Goal: Navigation & Orientation: Understand site structure

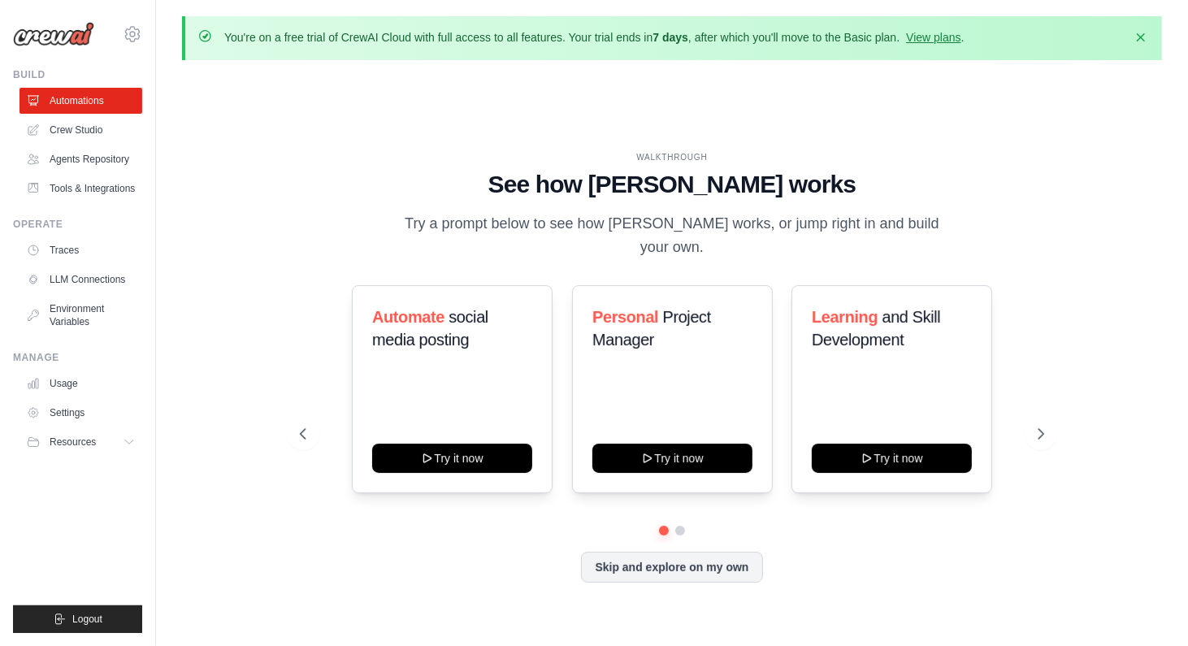
click at [68, 127] on link "Crew Studio" at bounding box center [80, 130] width 123 height 26
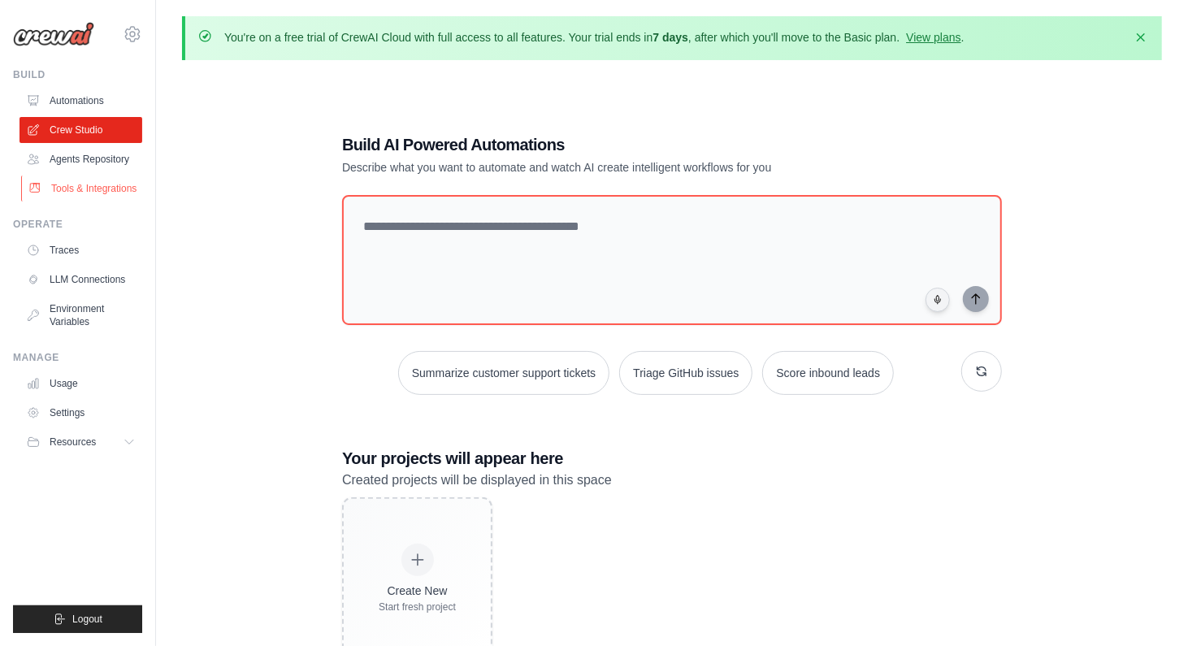
click at [104, 191] on link "Tools & Integrations" at bounding box center [82, 188] width 123 height 26
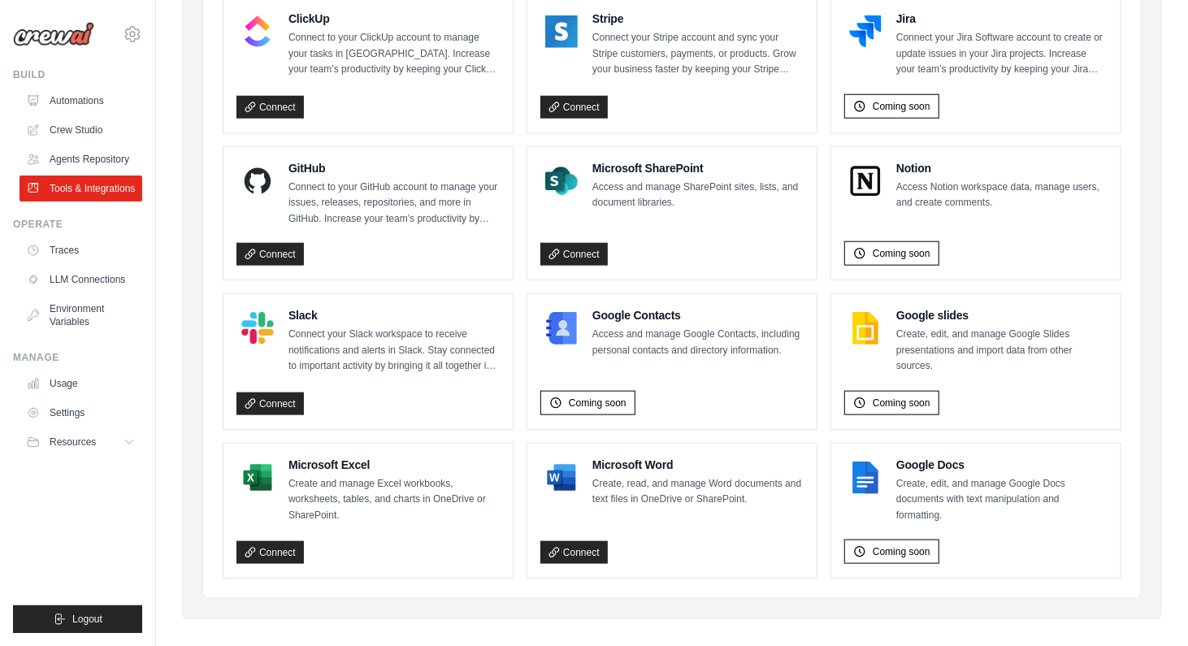
scroll to position [1004, 0]
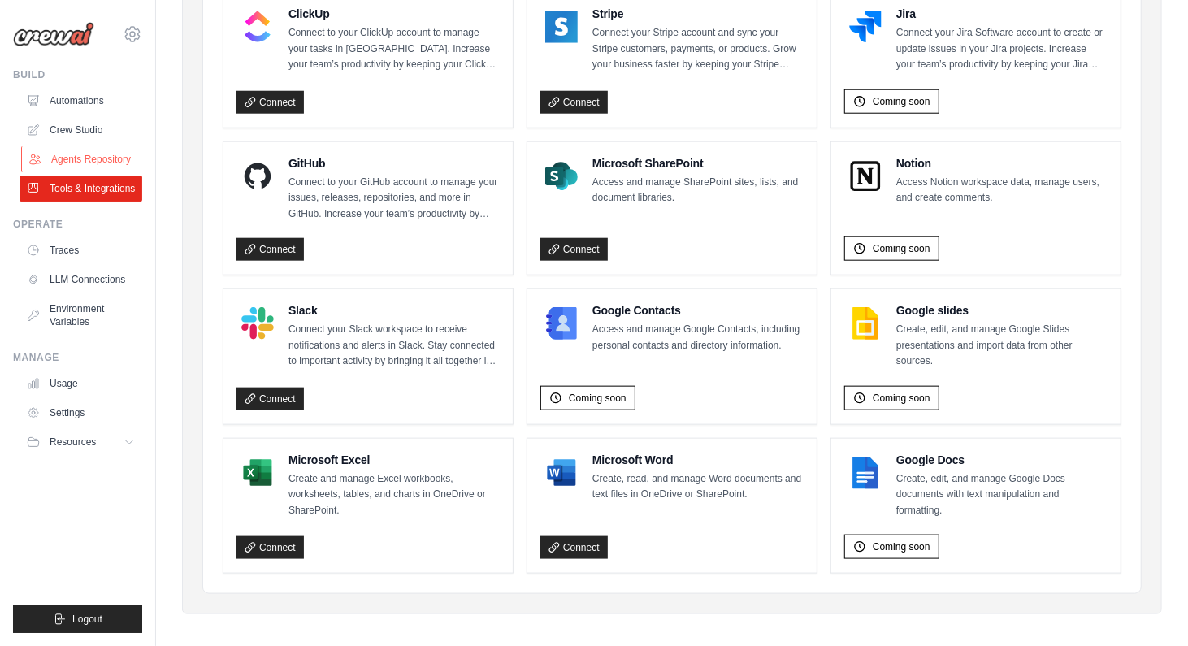
click at [94, 157] on link "Agents Repository" at bounding box center [82, 159] width 123 height 26
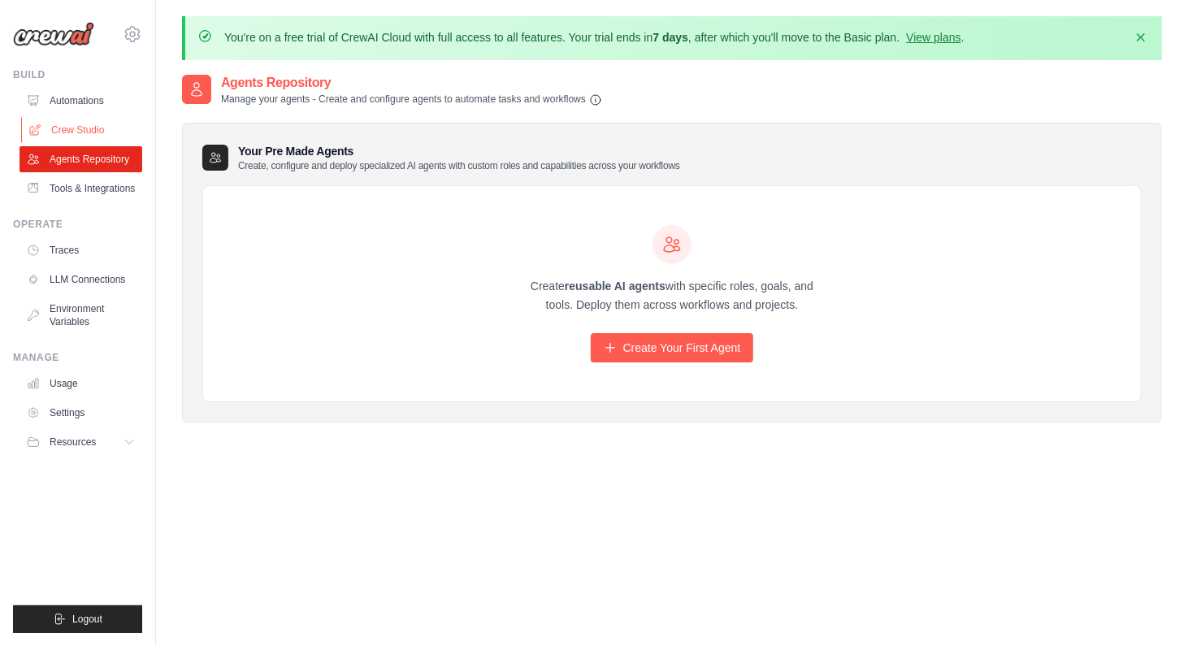
click at [126, 127] on link "Crew Studio" at bounding box center [82, 130] width 123 height 26
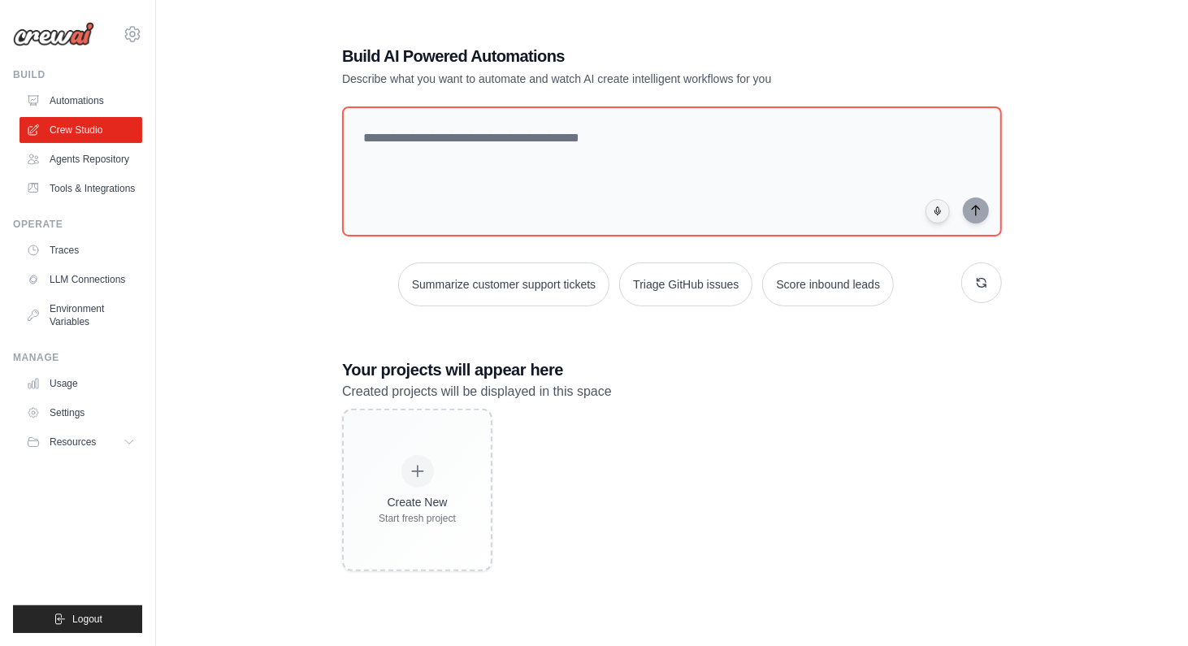
scroll to position [89, 0]
click at [53, 322] on link "Environment Variables" at bounding box center [82, 315] width 123 height 39
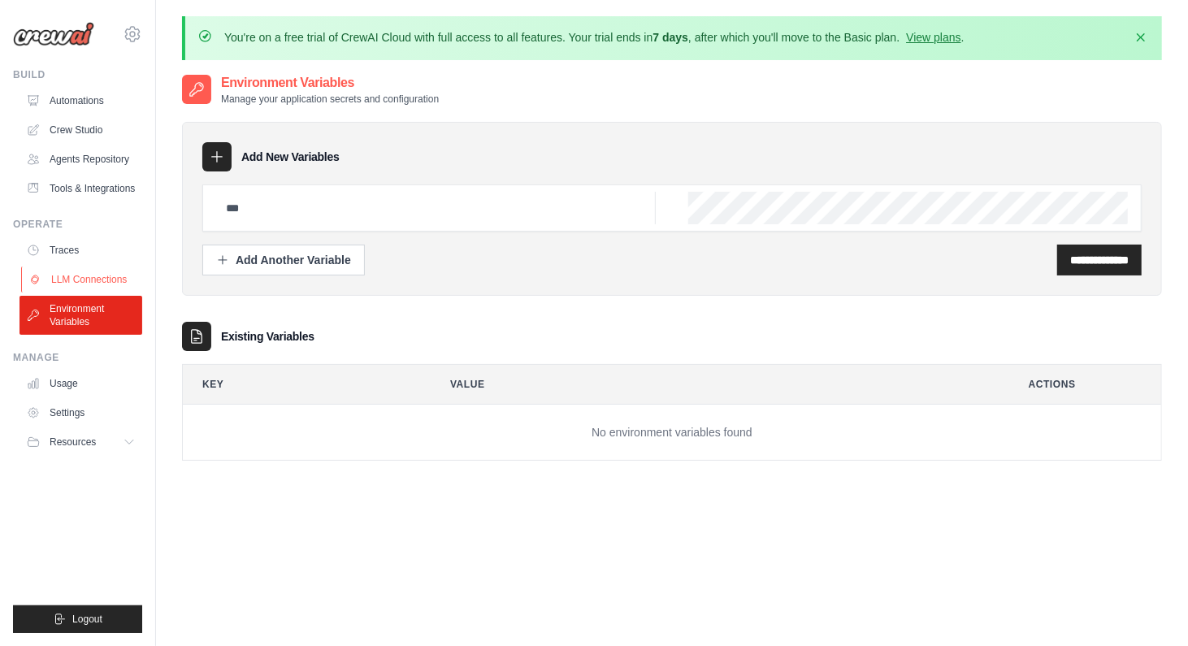
click at [67, 284] on link "LLM Connections" at bounding box center [82, 279] width 123 height 26
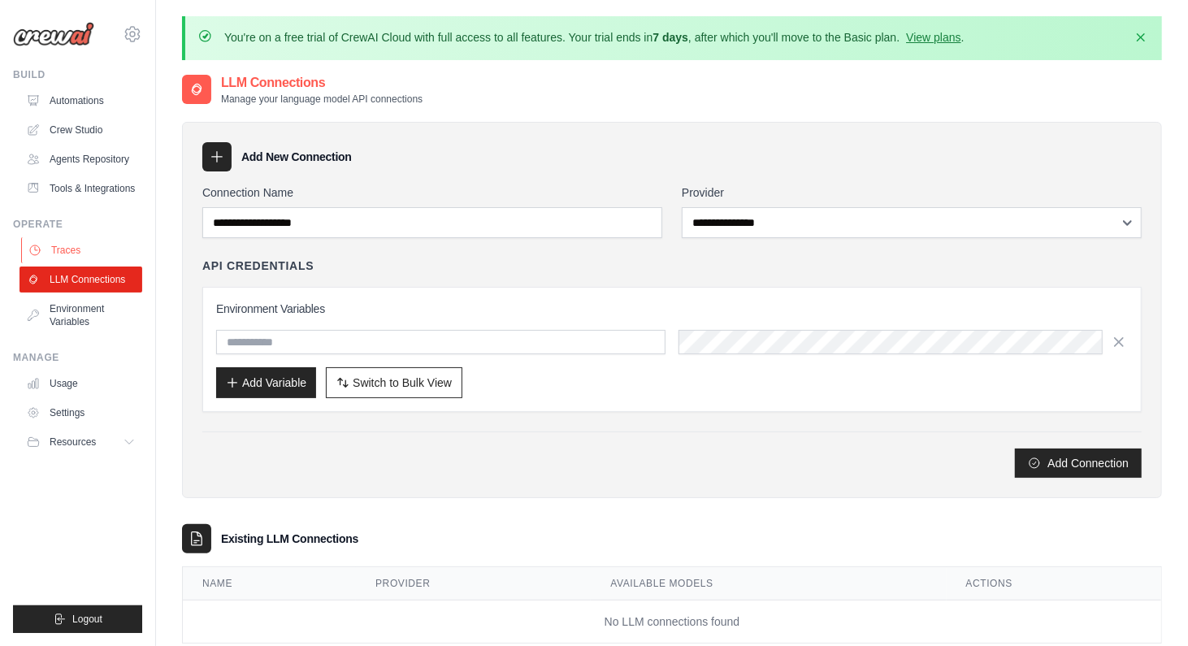
click at [63, 238] on link "Traces" at bounding box center [82, 250] width 123 height 26
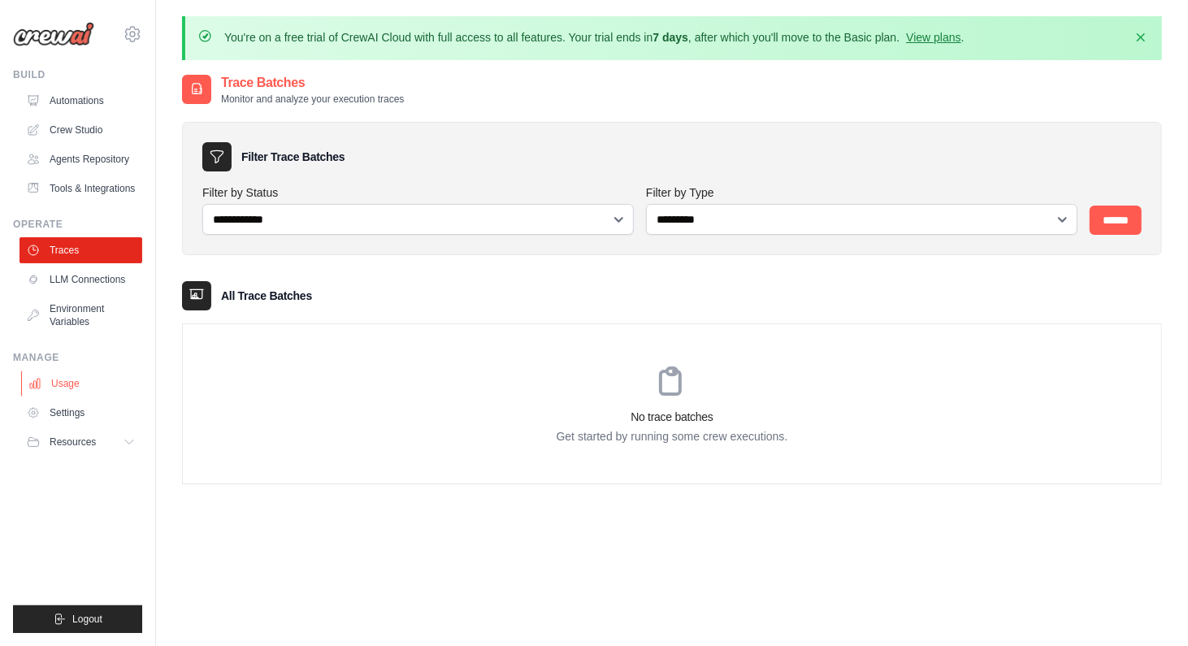
click at [55, 390] on link "Usage" at bounding box center [82, 383] width 123 height 26
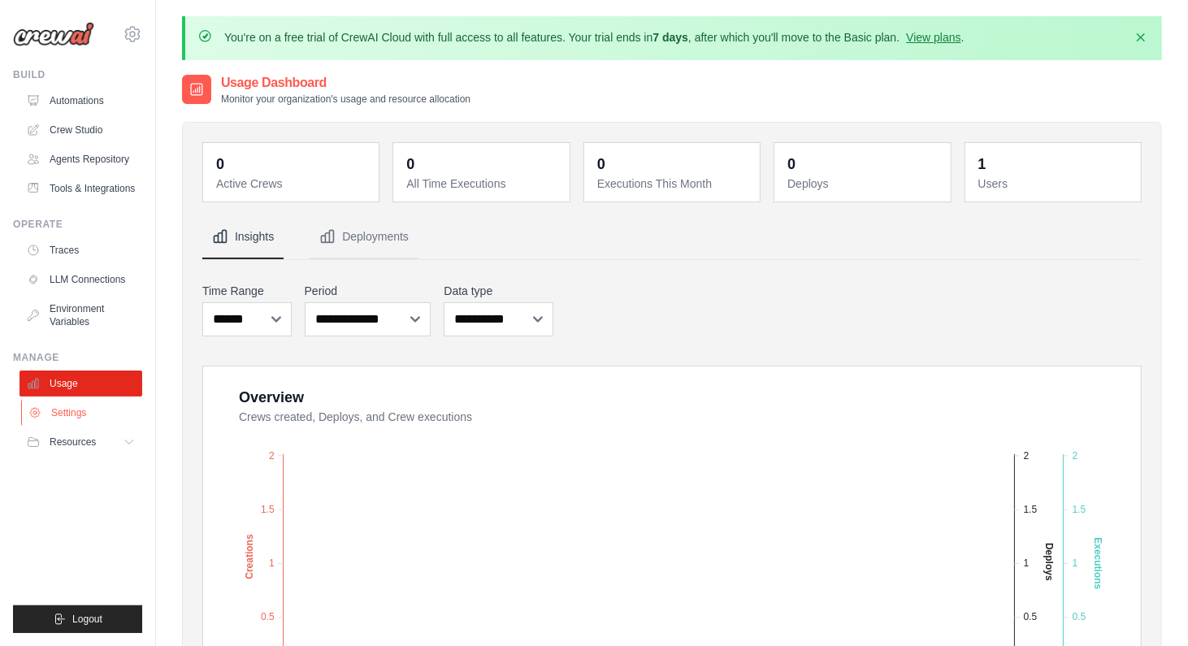
click at [78, 413] on link "Settings" at bounding box center [82, 413] width 123 height 26
